Goal: Navigation & Orientation: Find specific page/section

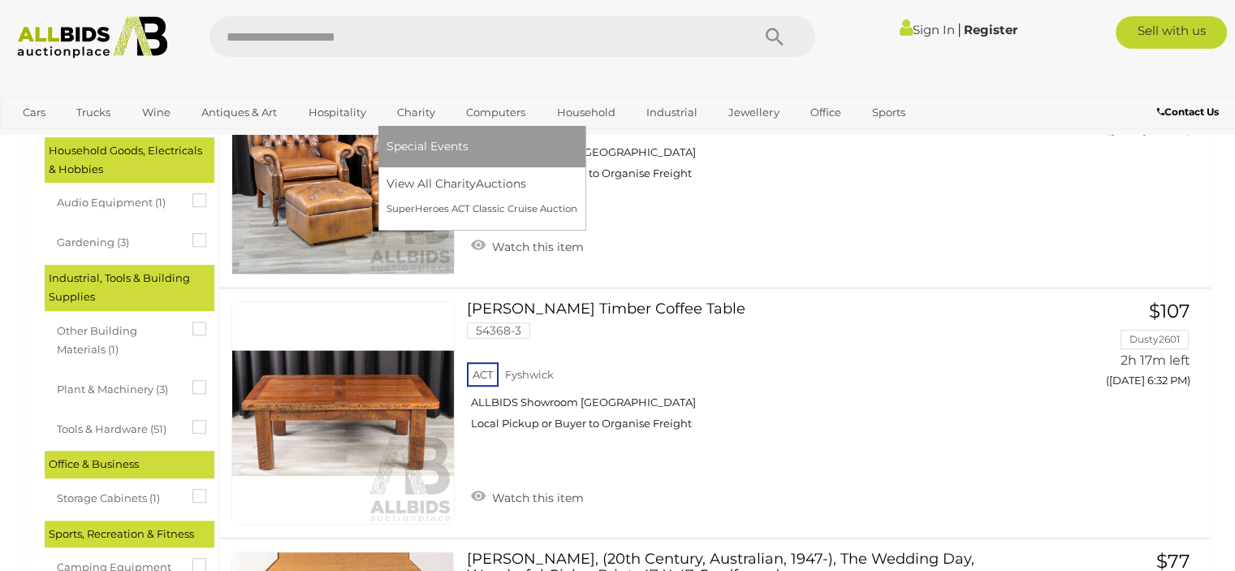
scroll to position [974, 0]
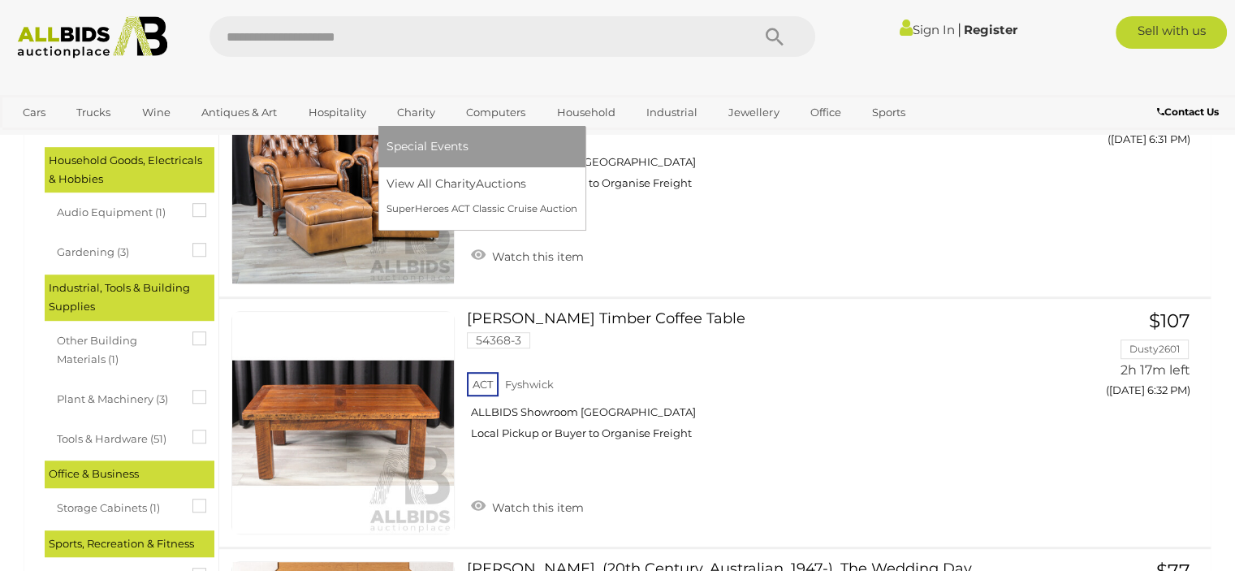
click at [407, 104] on link "Charity" at bounding box center [415, 112] width 59 height 27
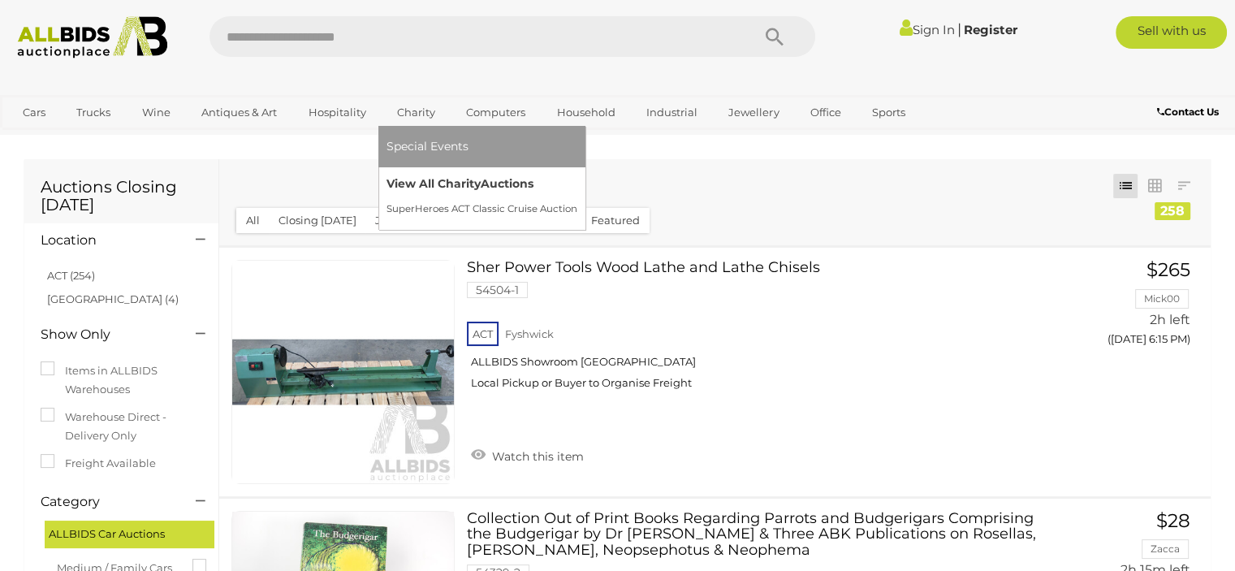
click at [448, 186] on link "View All Charity Auctions" at bounding box center [481, 183] width 191 height 25
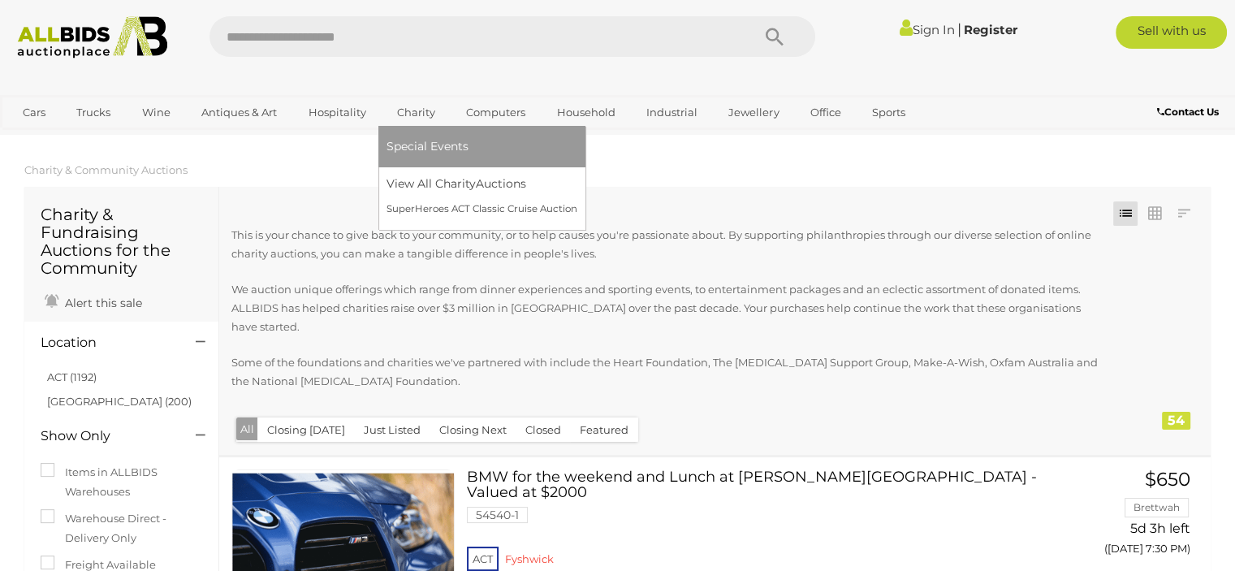
click at [419, 113] on link "Charity" at bounding box center [415, 112] width 59 height 27
click at [469, 201] on link "SuperHeroes ACT Classic Cruise Auction" at bounding box center [484, 208] width 196 height 25
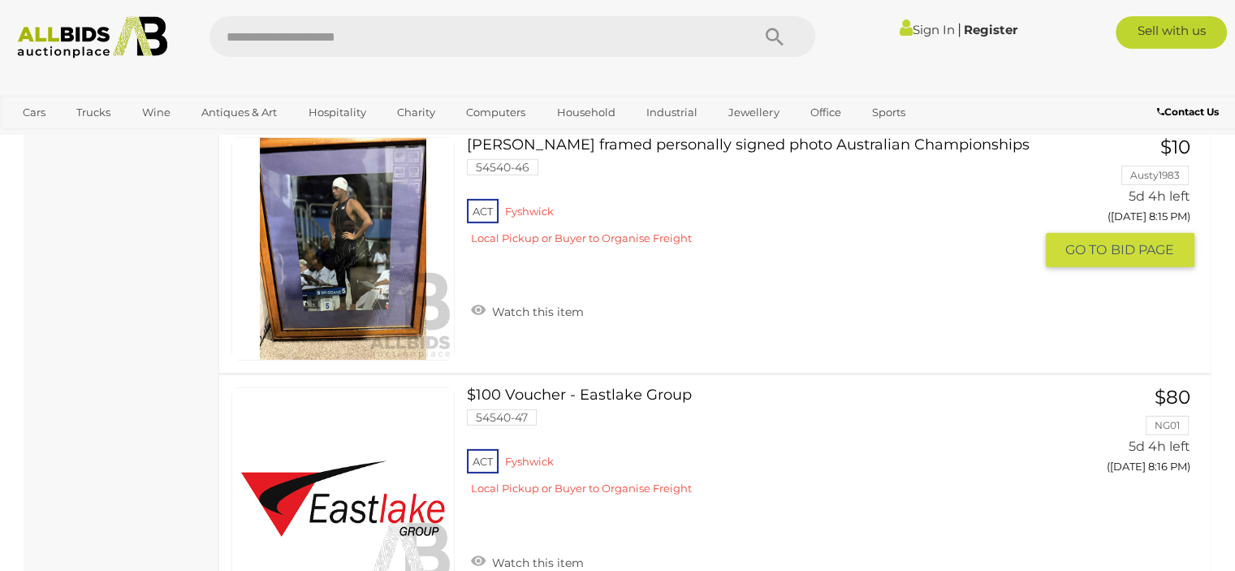
scroll to position [11203, 0]
